Goal: Task Accomplishment & Management: Use online tool/utility

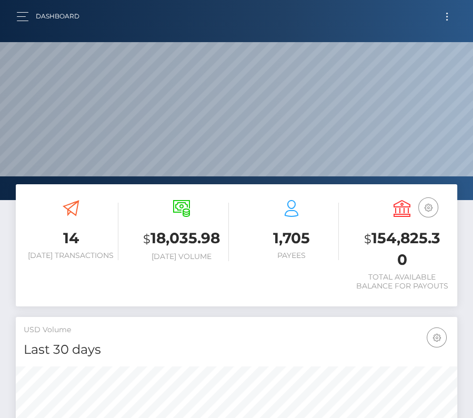
scroll to position [186, 213]
click at [442, 17] on button "Toggle navigation" at bounding box center [447, 16] width 19 height 14
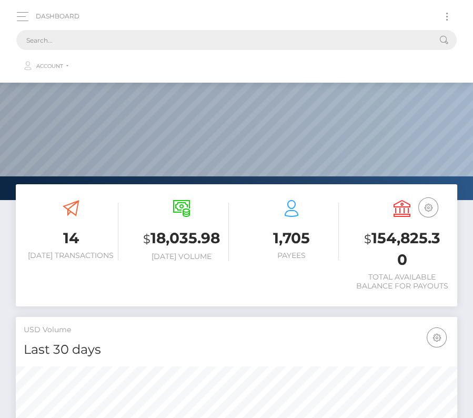
click at [331, 38] on input "text" at bounding box center [222, 40] width 413 height 20
paste input "20263"
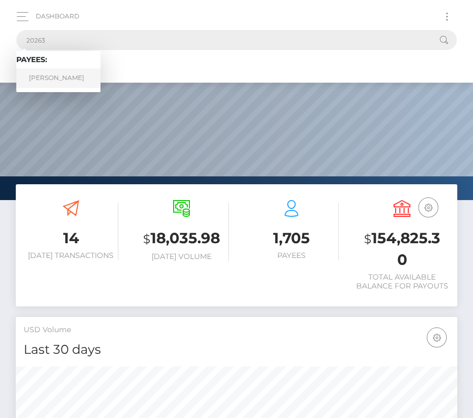
type input "20263"
click at [56, 75] on link "Ryan Cristian" at bounding box center [58, 77] width 84 height 19
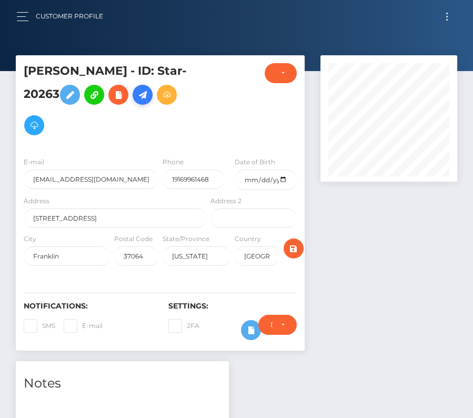
click at [136, 94] on icon at bounding box center [142, 94] width 13 height 13
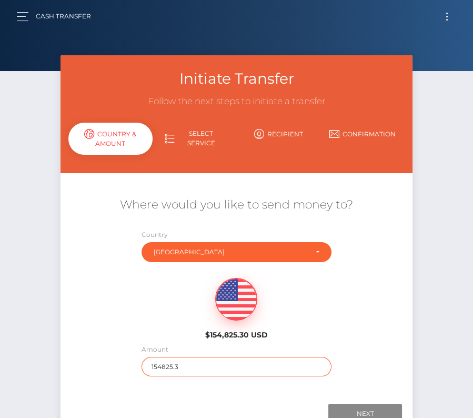
click at [213, 362] on input "154825.3" at bounding box center [237, 366] width 190 height 19
type input "624"
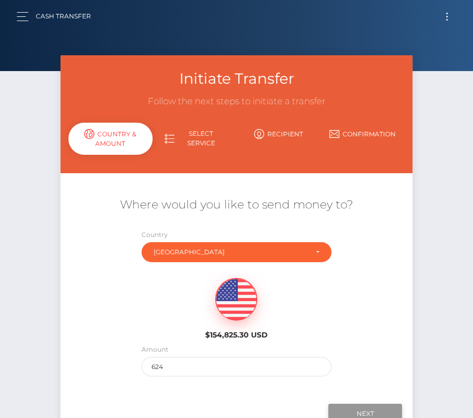
click at [364, 409] on input "Next" at bounding box center [366, 414] width 74 height 20
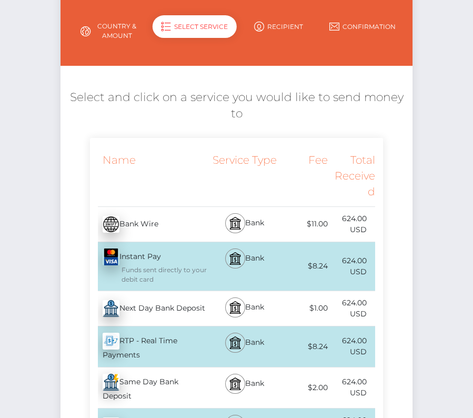
scroll to position [116, 0]
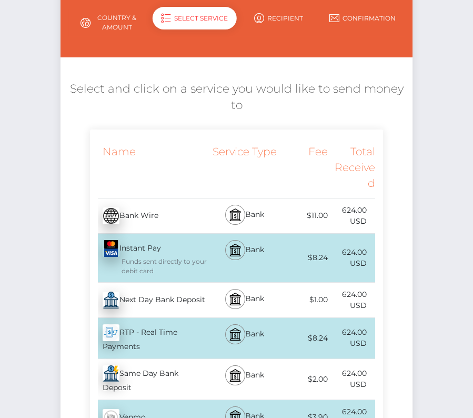
click at [150, 297] on div "Next Day Bank Deposit - USD" at bounding box center [149, 299] width 119 height 29
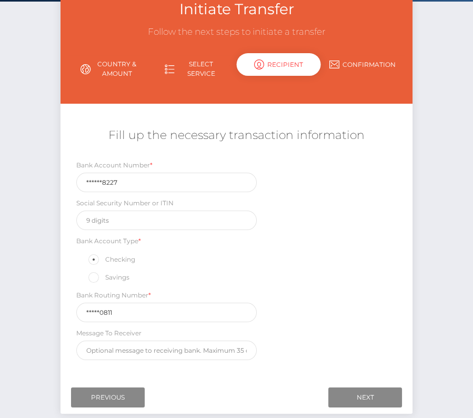
scroll to position [80, 0]
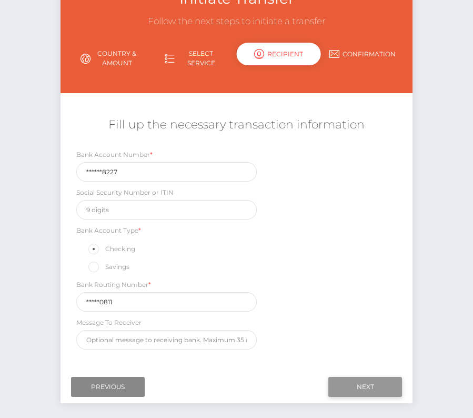
click at [359, 379] on input "Next" at bounding box center [366, 387] width 74 height 20
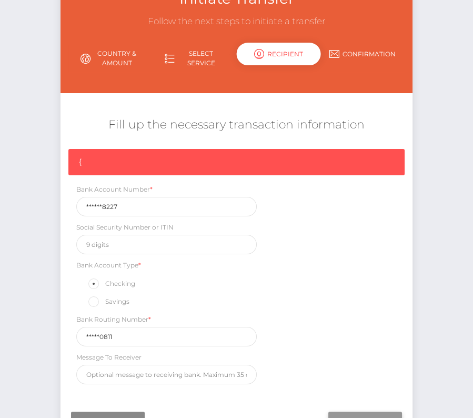
scroll to position [89, 0]
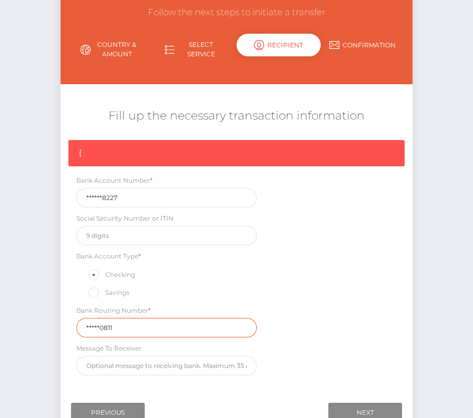
drag, startPoint x: 121, startPoint y: 324, endPoint x: 25, endPoint y: 324, distance: 95.8
click at [25, 324] on div "Initiate Transfer Follow the next steps to initiate a transfer Country & Amount…" at bounding box center [236, 210] width 473 height 489
paste input "26408"
type input "264080811"
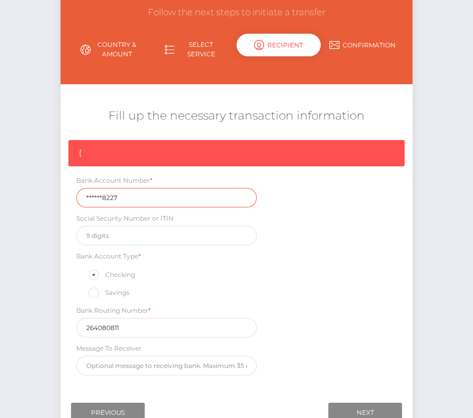
click at [121, 191] on input "******8227" at bounding box center [166, 197] width 181 height 19
drag, startPoint x: 121, startPoint y: 194, endPoint x: 52, endPoint y: 194, distance: 69.0
click at [52, 194] on div "Initiate Transfer Follow the next steps to initiate a transfer Country & Amount…" at bounding box center [236, 210] width 473 height 489
paste input "000091"
type input "0000918227"
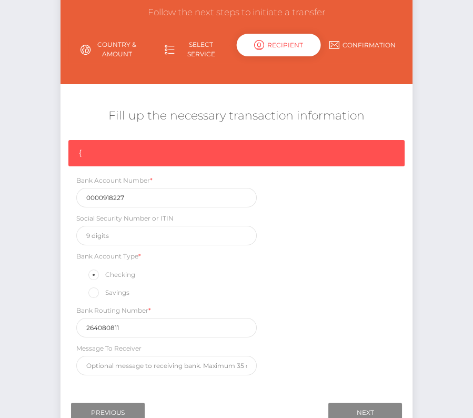
click at [309, 322] on div "{ Bank Account Number * 0000918227 Social Security Number or ITIN Bank Account …" at bounding box center [237, 260] width 352 height 241
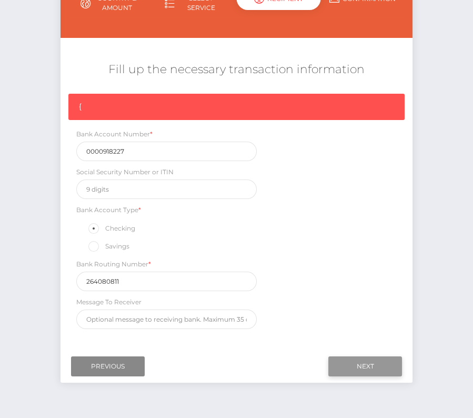
click at [375, 358] on input "Next" at bounding box center [366, 366] width 74 height 20
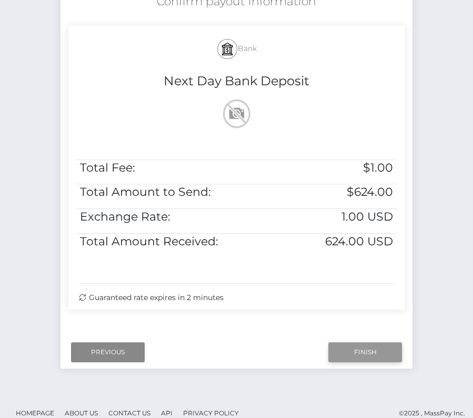
scroll to position [215, 0]
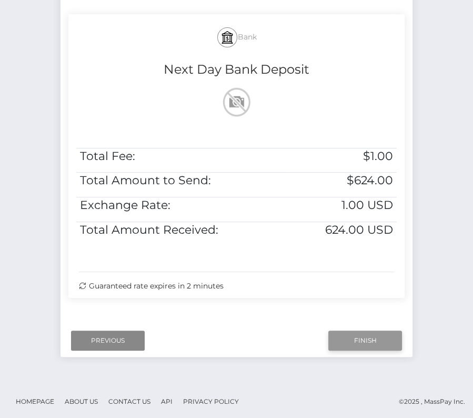
click at [356, 336] on input "Finish" at bounding box center [366, 341] width 74 height 20
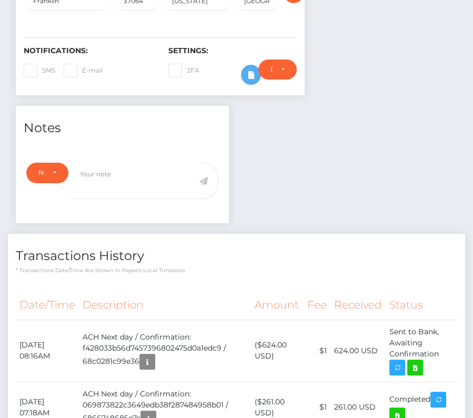
scroll to position [258, 0]
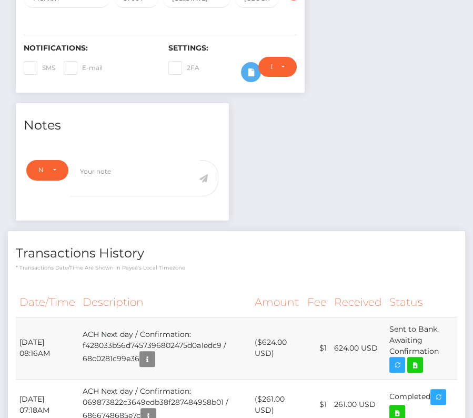
drag, startPoint x: 18, startPoint y: 307, endPoint x: 438, endPoint y: 319, distance: 419.8
click at [438, 320] on tr "September 9, 2025 08:16AM ACH Next day / Confirmation: f428033b56d7457396802475…" at bounding box center [237, 348] width 442 height 62
copy tr "September 9, 2025 08:16AM ACH Next day / Confirmation: f428033b56d7457396802475…"
click at [416, 359] on icon at bounding box center [415, 365] width 13 height 13
click at [0, 0] on div "Ryan Cristian - ID: Star-20263 CLOSED ACTIVE E-mail Phone" at bounding box center [236, 154] width 473 height 715
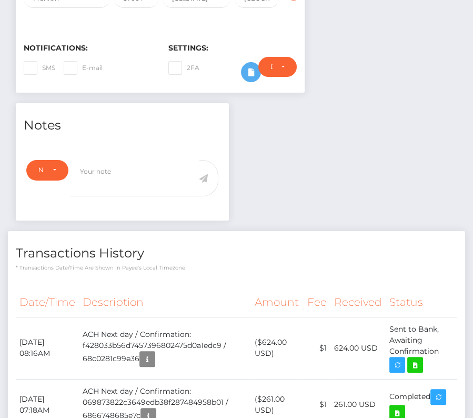
click at [184, 288] on th "Description" at bounding box center [165, 302] width 172 height 29
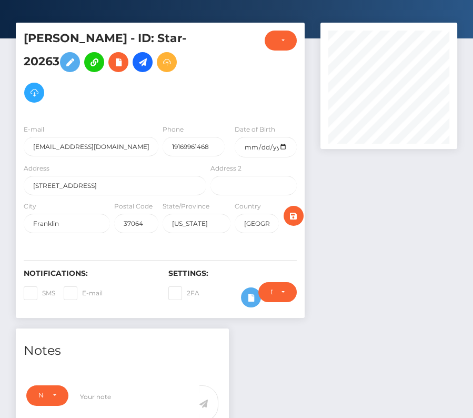
scroll to position [0, 0]
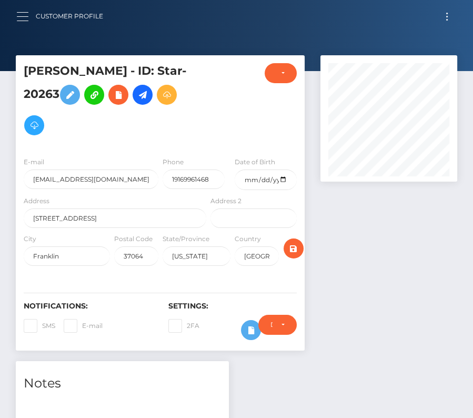
click at [18, 22] on button "button" at bounding box center [25, 16] width 19 height 14
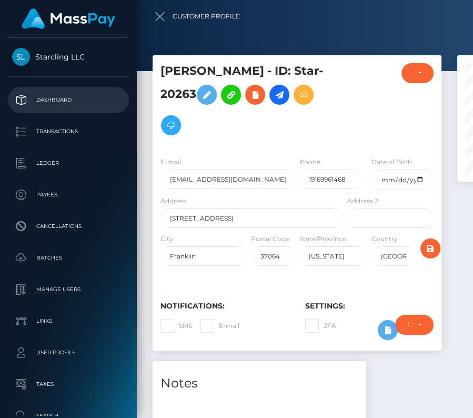
click at [40, 106] on p "Dashboard" at bounding box center [68, 100] width 113 height 16
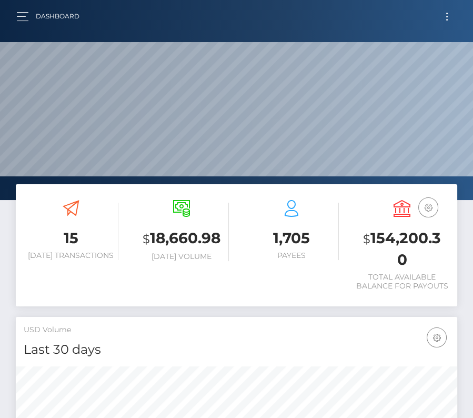
scroll to position [335, 441]
